Goal: Task Accomplishment & Management: Check status

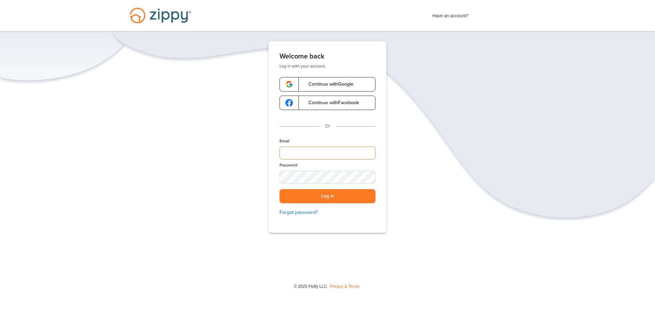
click at [335, 151] on input "Email" at bounding box center [328, 152] width 96 height 13
type input "**********"
click at [280, 189] on button "Log in" at bounding box center [328, 196] width 96 height 14
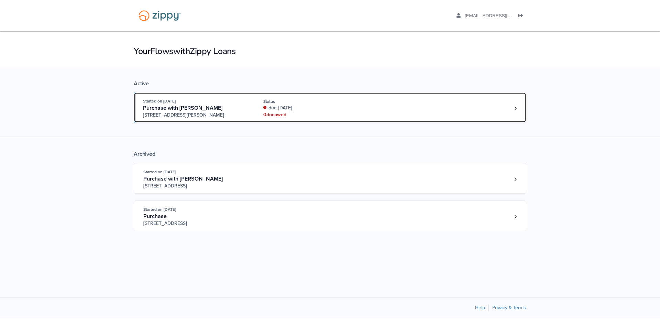
click at [348, 107] on div "due [DATE]" at bounding box center [309, 108] width 92 height 7
